Goal: Task Accomplishment & Management: Manage account settings

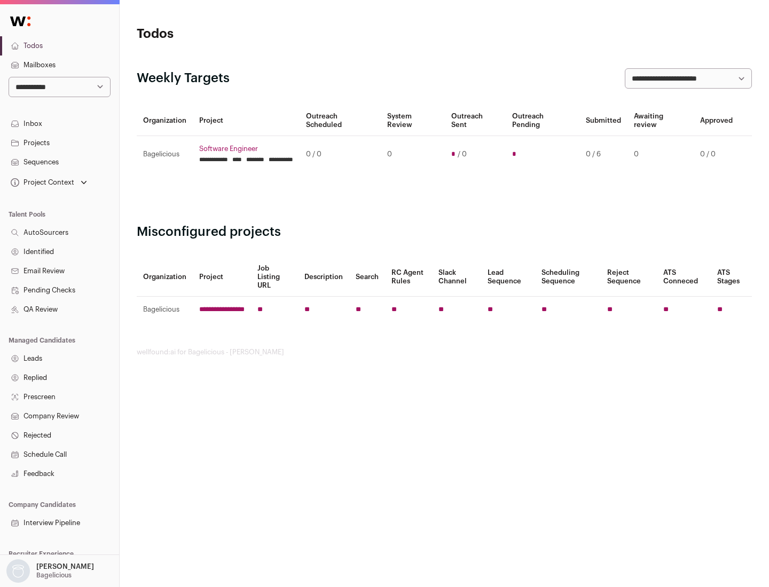
click at [59, 143] on link "Projects" at bounding box center [59, 142] width 119 height 19
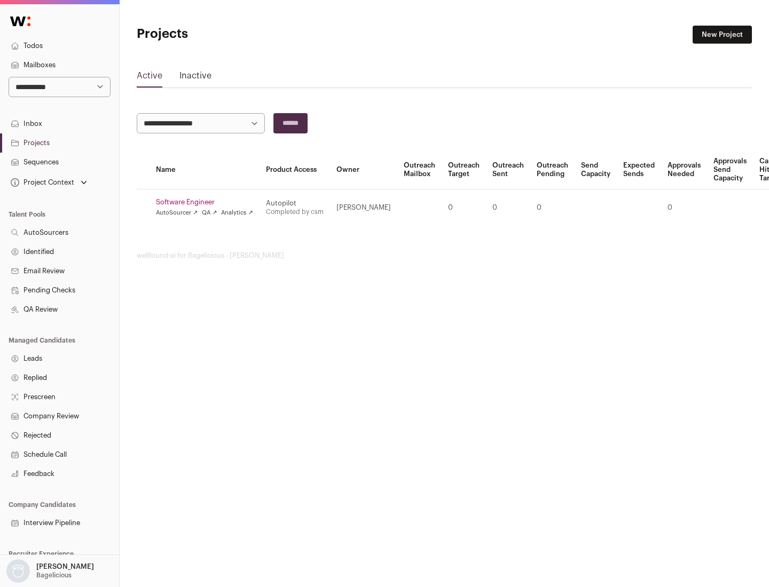
click at [208, 202] on link "Software Engineer" at bounding box center [204, 202] width 97 height 9
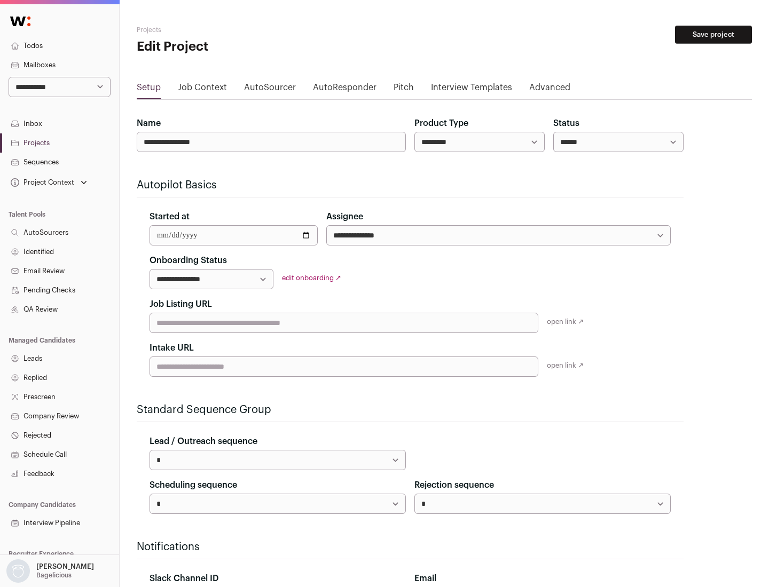
click at [713, 35] on button "Save project" at bounding box center [713, 35] width 77 height 18
